Goal: Task Accomplishment & Management: Use online tool/utility

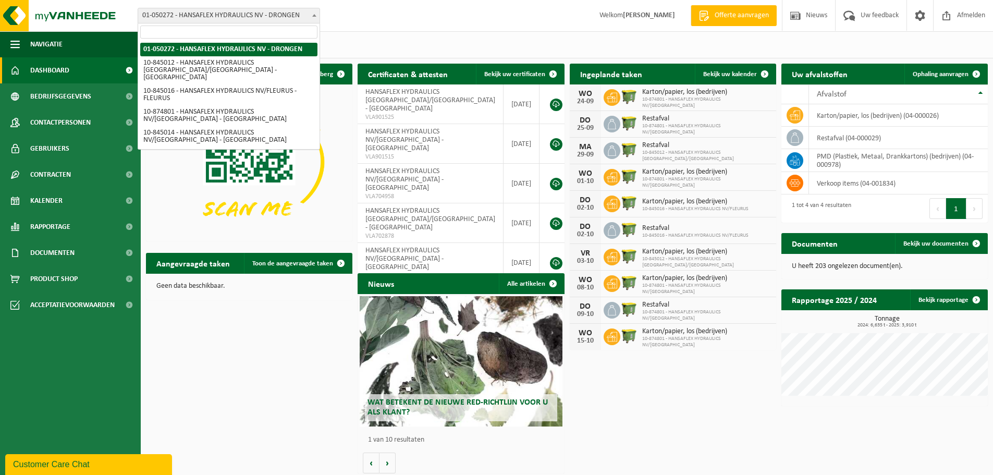
click at [313, 15] on b at bounding box center [314, 15] width 4 height 3
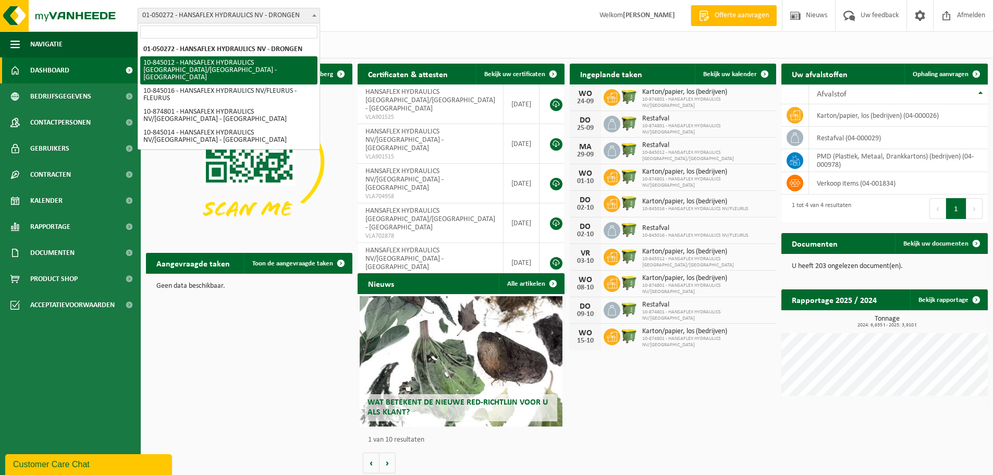
select select "93367"
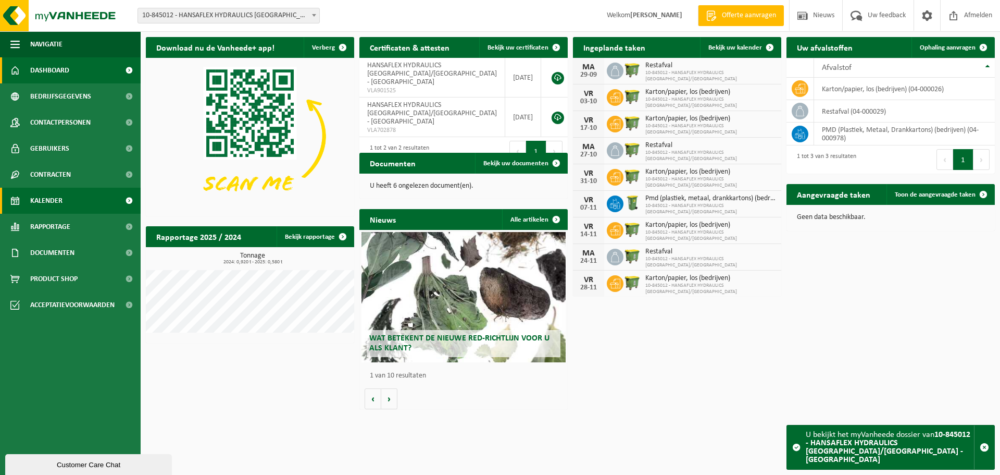
click at [52, 199] on span "Kalender" at bounding box center [46, 201] width 32 height 26
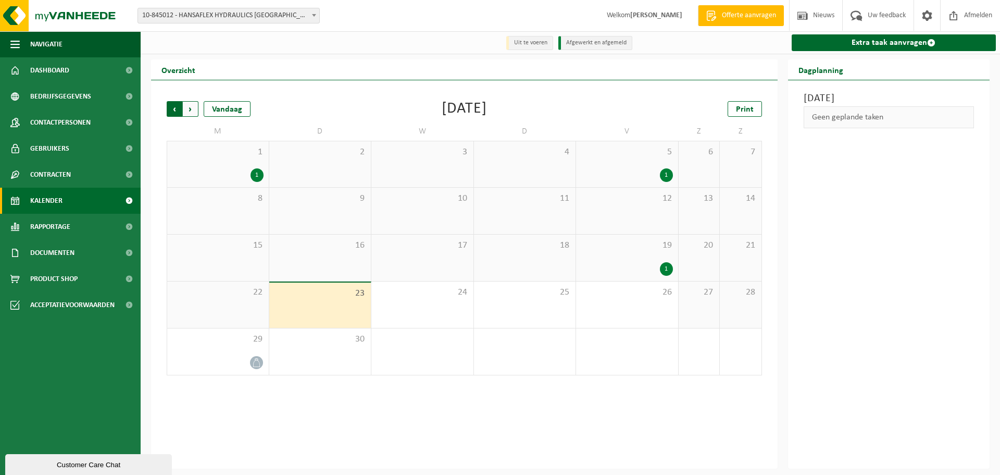
click at [190, 109] on span "Volgende" at bounding box center [191, 109] width 16 height 16
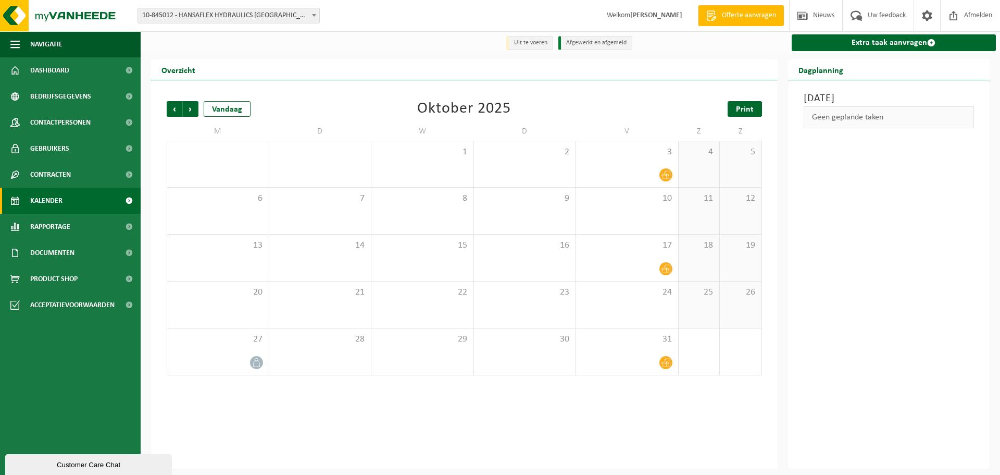
click at [746, 112] on span "Print" at bounding box center [745, 109] width 18 height 8
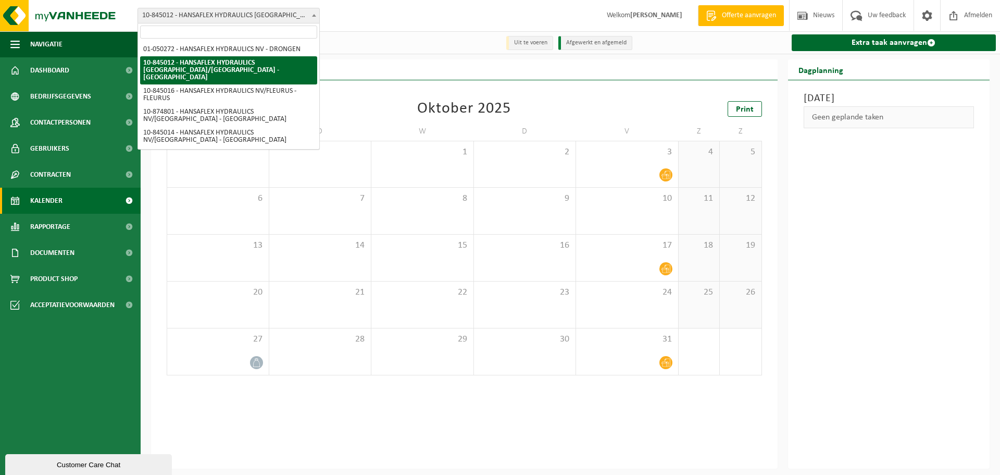
click at [315, 14] on b at bounding box center [314, 15] width 4 height 3
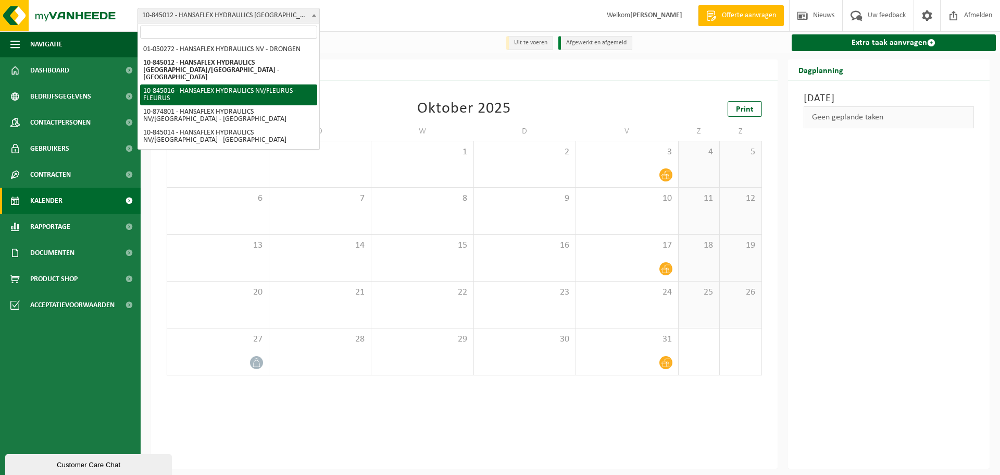
select select "93370"
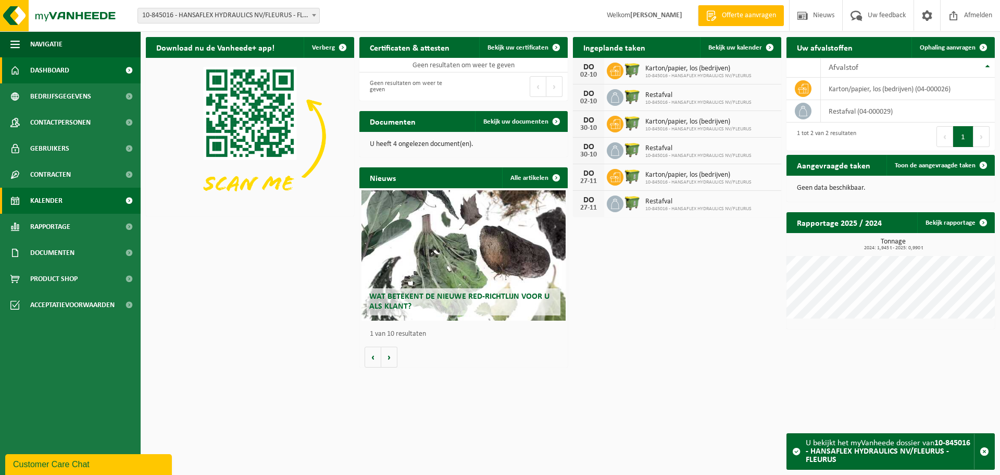
click at [45, 201] on span "Kalender" at bounding box center [46, 201] width 32 height 26
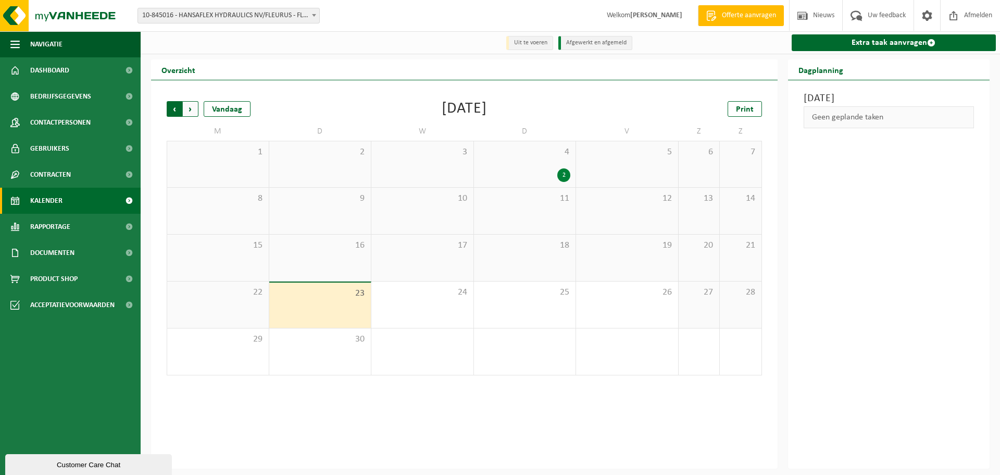
click at [191, 107] on span "Volgende" at bounding box center [191, 109] width 16 height 16
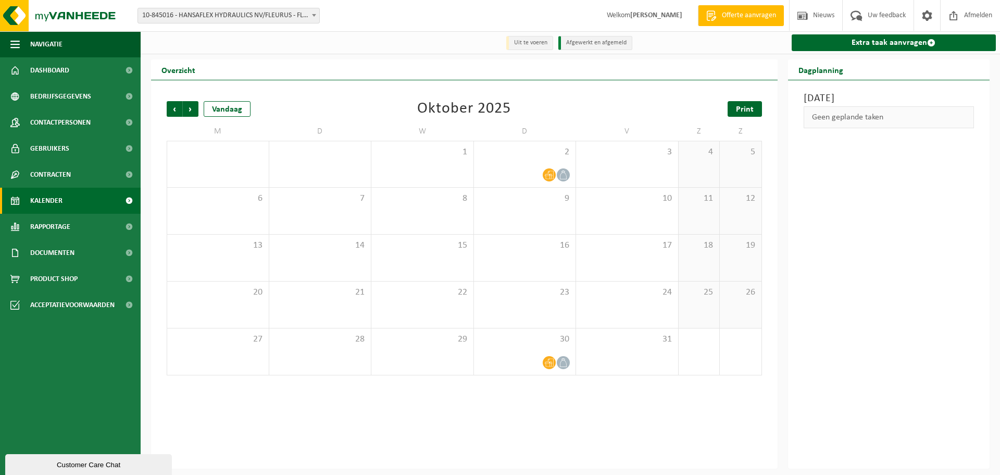
click at [753, 112] on span "Print" at bounding box center [745, 109] width 18 height 8
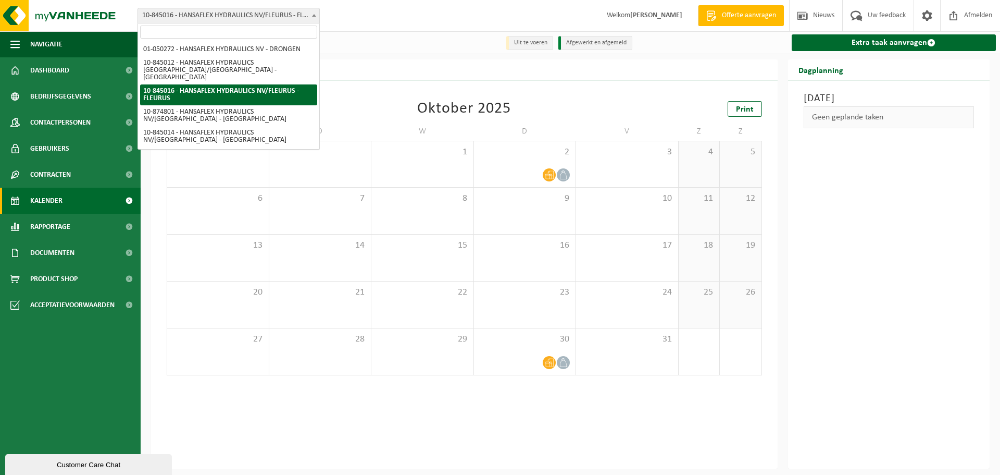
click at [313, 15] on b at bounding box center [314, 15] width 4 height 3
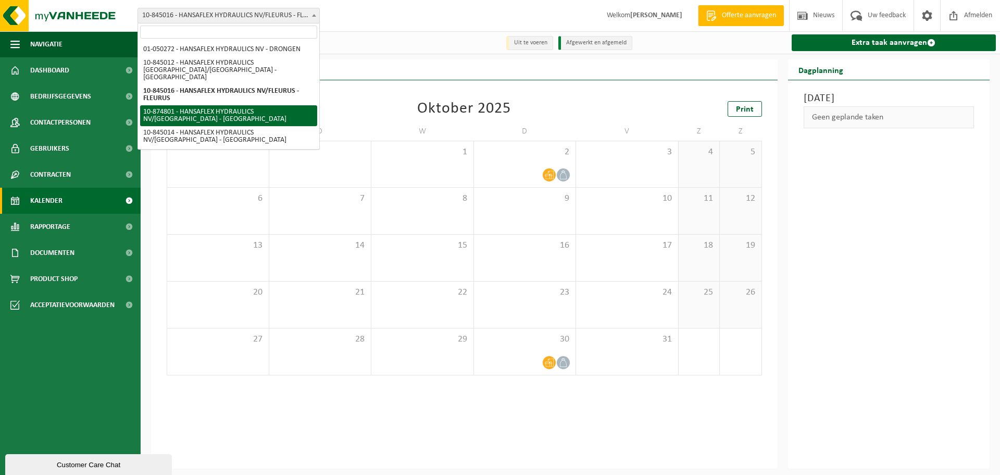
select select "106808"
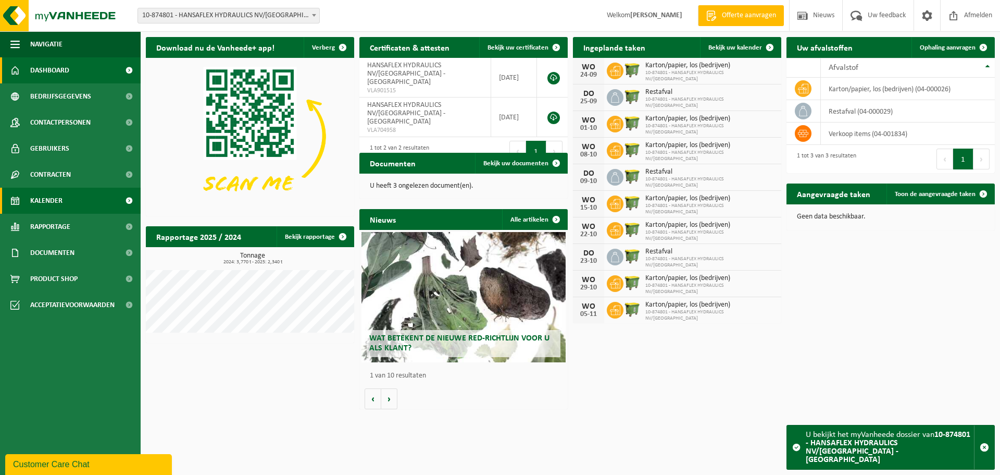
click at [62, 202] on span "Kalender" at bounding box center [46, 201] width 32 height 26
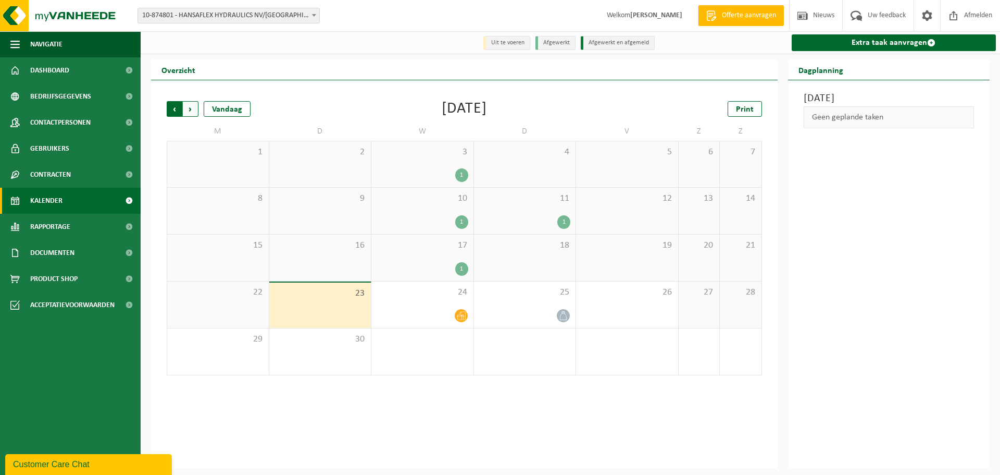
click at [193, 110] on span "Volgende" at bounding box center [191, 109] width 16 height 16
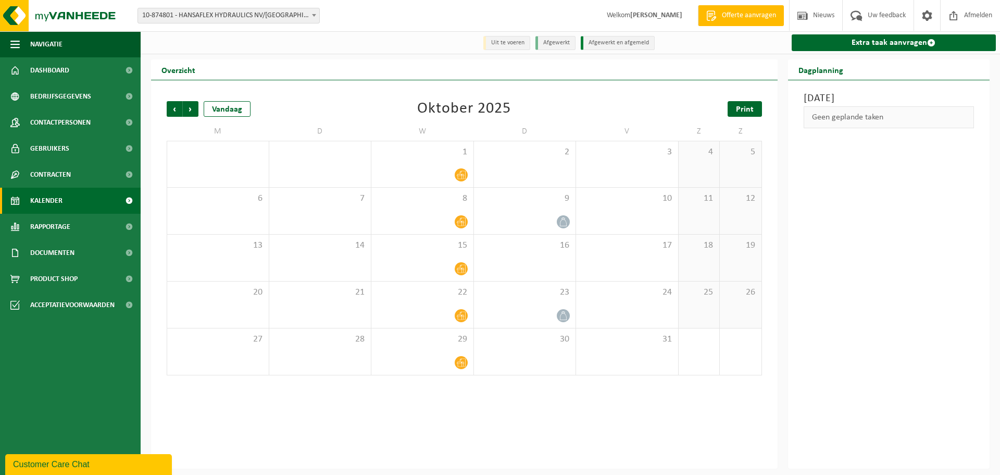
click at [746, 108] on span "Print" at bounding box center [745, 109] width 18 height 8
